Goal: Transaction & Acquisition: Download file/media

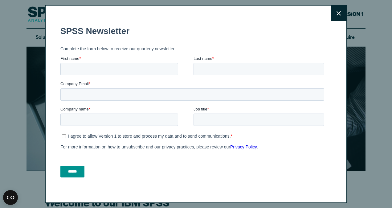
click at [332, 16] on button "Close" at bounding box center [338, 13] width 15 height 15
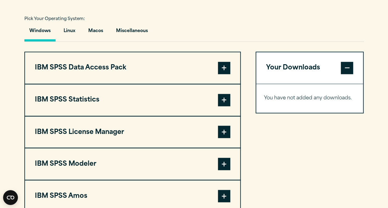
scroll to position [456, 0]
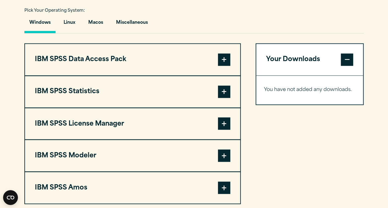
drag, startPoint x: 390, startPoint y: 203, endPoint x: 160, endPoint y: 39, distance: 282.5
click at [160, 39] on html "Consent Details [#IABV2SETTINGS#] About This website uses cookies We use cookie…" at bounding box center [194, 131] width 388 height 1174
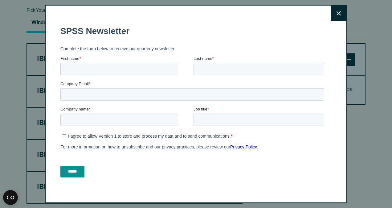
click at [337, 14] on icon at bounding box center [339, 13] width 4 height 5
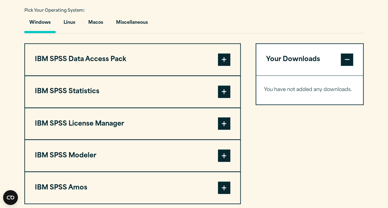
click at [226, 91] on span at bounding box center [224, 91] width 12 height 12
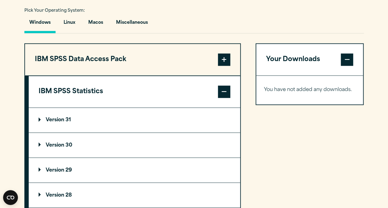
click at [212, 141] on summary "Version 30" at bounding box center [134, 145] width 211 height 25
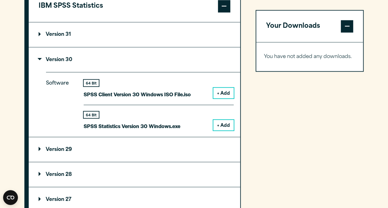
scroll to position [543, 0]
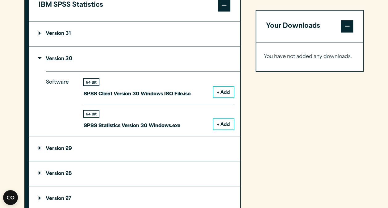
click at [224, 125] on button "+ Add" at bounding box center [223, 124] width 20 height 10
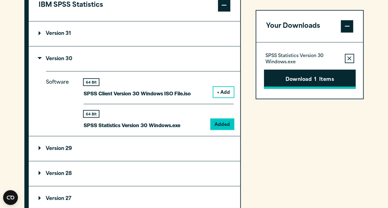
click at [305, 86] on button "Download 1 Items" at bounding box center [310, 78] width 92 height 19
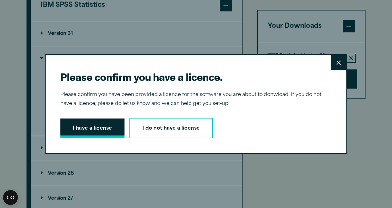
click at [100, 124] on button "I have a license" at bounding box center [92, 127] width 64 height 19
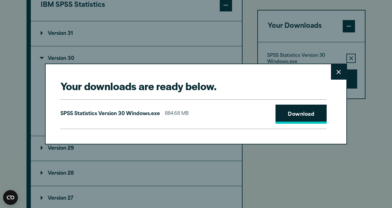
click at [292, 110] on link "Download" at bounding box center [301, 114] width 51 height 19
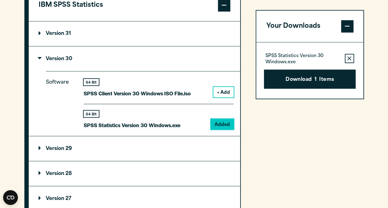
drag, startPoint x: 358, startPoint y: 80, endPoint x: 295, endPoint y: 88, distance: 63.4
click at [295, 88] on div "Your downloads are ready below. Close SPSS Statistics Version 30 Windows.exe 88…" at bounding box center [194, 104] width 388 height 208
click at [282, 82] on button "Download 1 Items" at bounding box center [310, 78] width 92 height 19
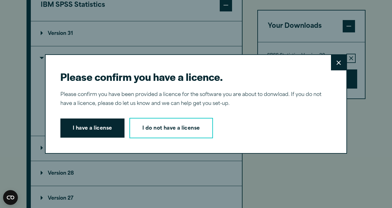
click at [337, 63] on icon at bounding box center [339, 62] width 4 height 4
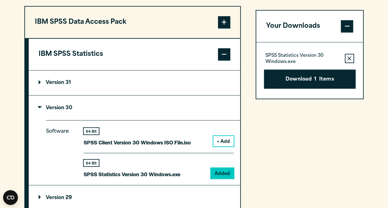
scroll to position [493, 0]
click at [226, 51] on span at bounding box center [224, 54] width 12 height 12
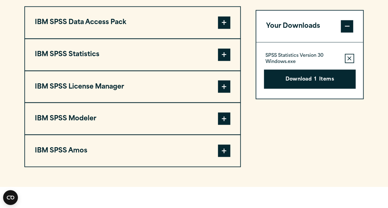
click at [226, 51] on span at bounding box center [224, 54] width 12 height 12
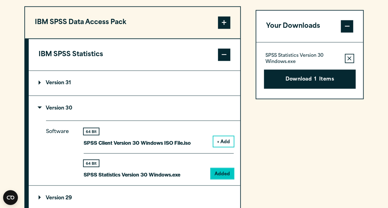
click at [187, 76] on summary "Version 31" at bounding box center [134, 83] width 211 height 25
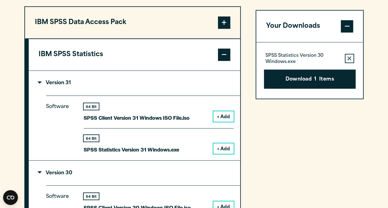
click at [56, 80] on p "Version 31" at bounding box center [55, 82] width 32 height 5
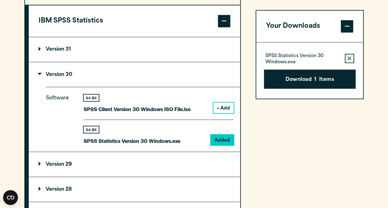
scroll to position [530, 0]
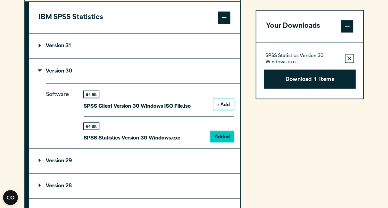
click at [190, 133] on div "64 Bit SPSS Statistics Version 30 Windows.exe Added" at bounding box center [159, 129] width 150 height 26
click at [294, 72] on button "Download 1 Items" at bounding box center [310, 78] width 92 height 19
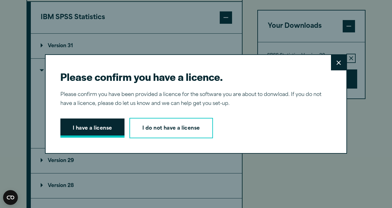
click at [105, 131] on button "I have a license" at bounding box center [92, 127] width 64 height 19
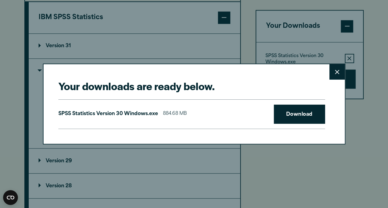
click at [337, 71] on icon at bounding box center [337, 72] width 4 height 4
